Goal: Check status

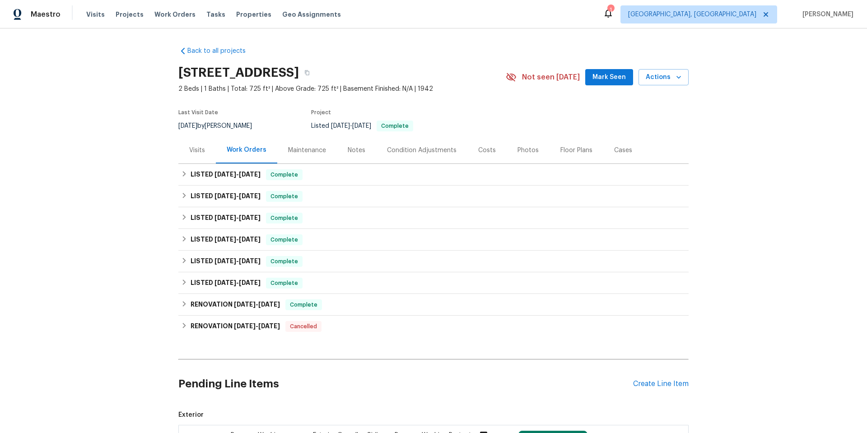
click at [192, 155] on div "Visits" at bounding box center [196, 150] width 37 height 27
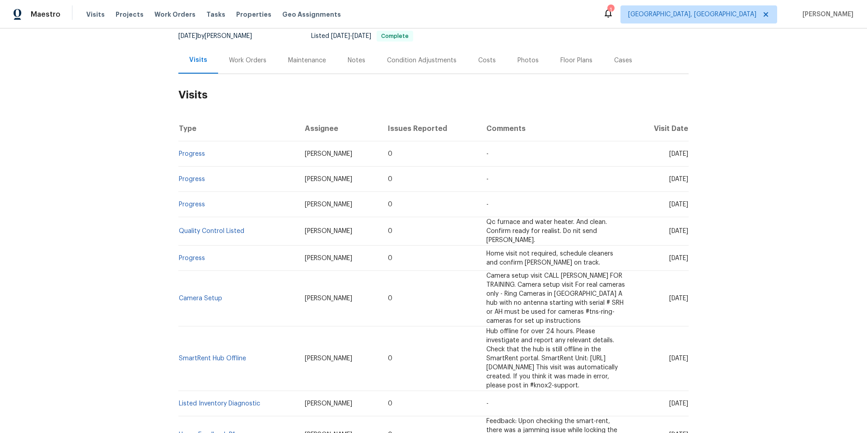
scroll to position [90, 0]
click at [214, 228] on link "Quality Control Listed" at bounding box center [211, 231] width 65 height 6
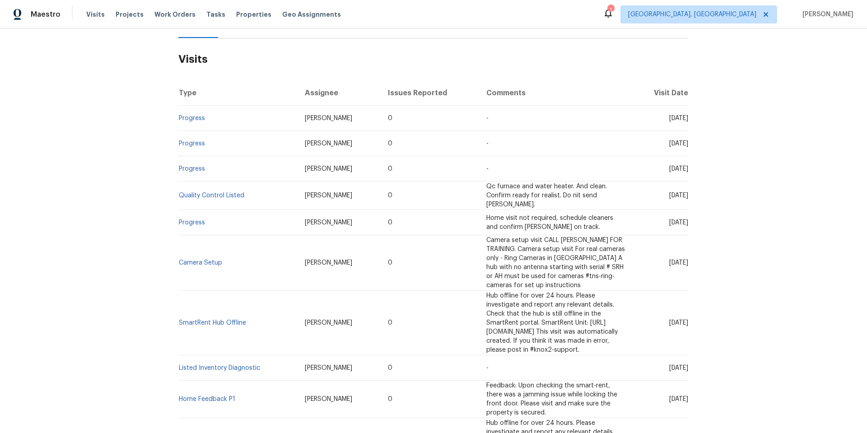
scroll to position [135, 0]
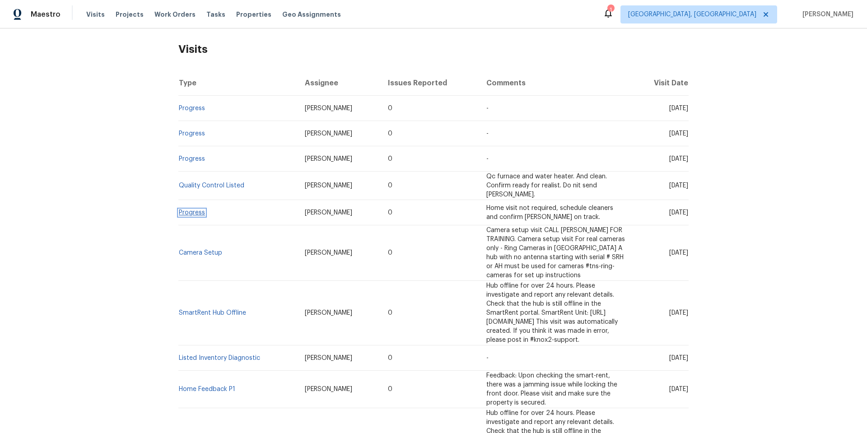
click at [190, 212] on link "Progress" at bounding box center [192, 212] width 26 height 6
